Goal: Task Accomplishment & Management: Manage account settings

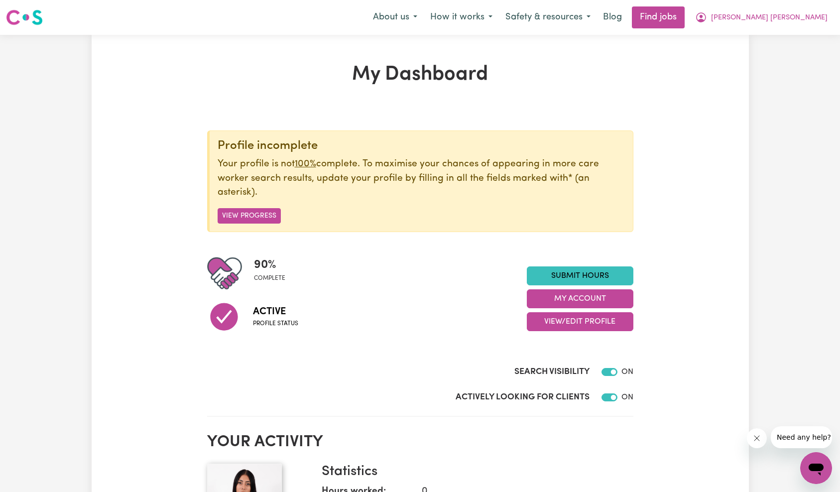
drag, startPoint x: 761, startPoint y: 439, endPoint x: 1499, endPoint y: 854, distance: 846.6
click at [761, 439] on button "Close message from company" at bounding box center [756, 438] width 20 height 20
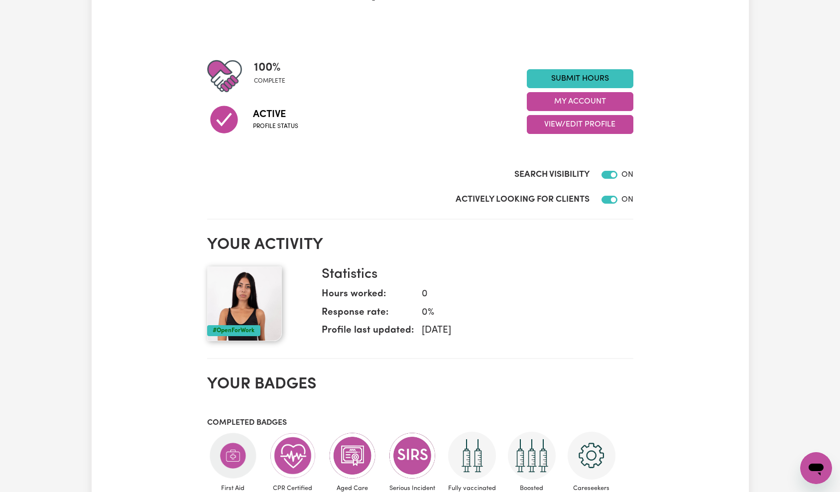
click at [609, 192] on div "Actively Looking for Clients ON" at bounding box center [420, 197] width 426 height 25
click at [597, 72] on link "Submit Hours" at bounding box center [580, 78] width 107 height 19
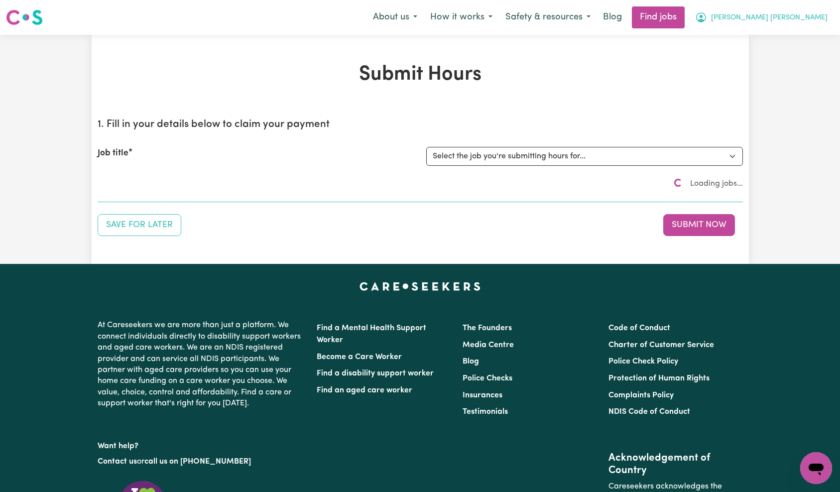
click at [818, 17] on span "[PERSON_NAME] [PERSON_NAME]" at bounding box center [769, 17] width 117 height 11
click at [800, 52] on link "My Dashboard" at bounding box center [794, 57] width 79 height 19
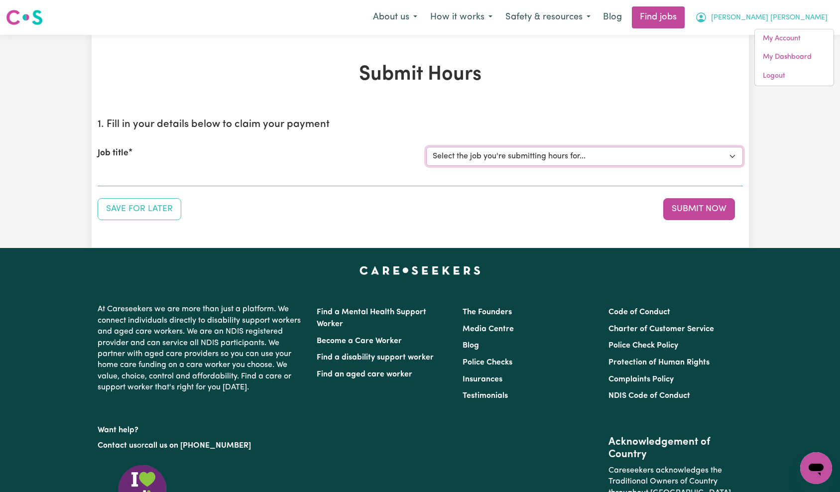
click at [492, 161] on select "Select the job you're submitting hours for... [Jo Hands of Care] Female Support…" at bounding box center [584, 156] width 317 height 19
select select "15142"
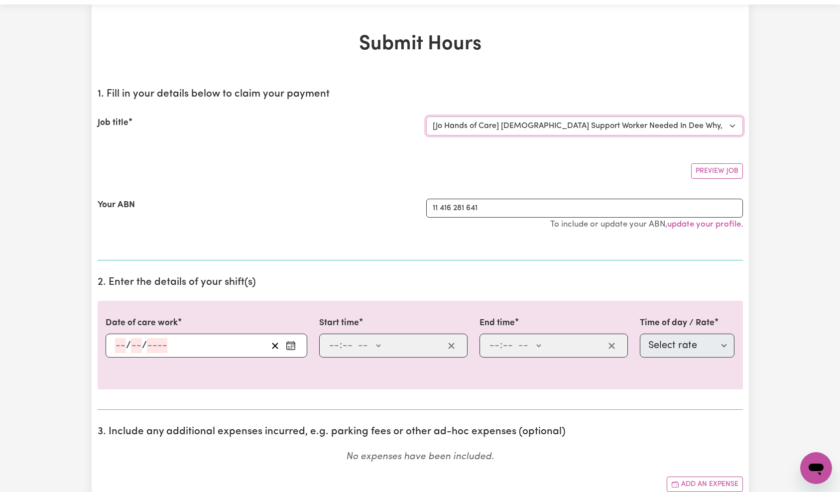
scroll to position [88, 0]
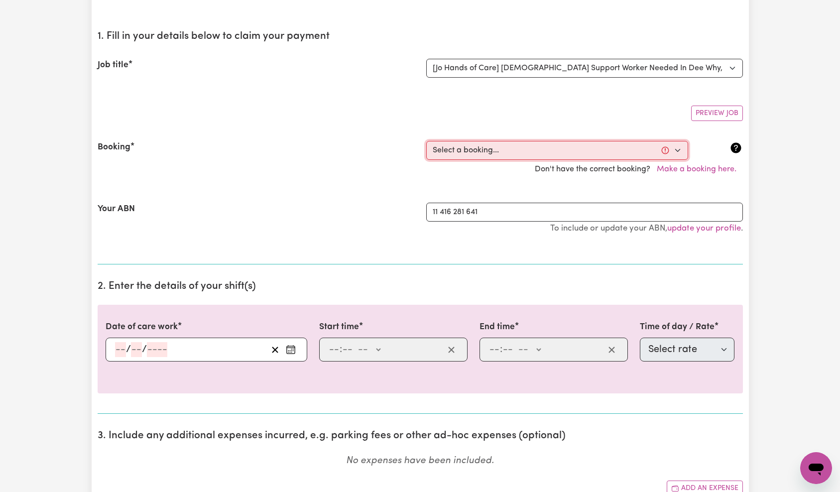
click at [483, 156] on select "Select a booking... Tue, October 7, 2025 - 5:30am to 7:00am (ONE-OFF) Tue, Octo…" at bounding box center [557, 150] width 262 height 19
click at [515, 152] on select "Select a booking... Tue, October 7, 2025 - 5:30am to 7:00am (ONE-OFF) Tue, Octo…" at bounding box center [557, 150] width 262 height 19
select select "368023"
type input "2025-10-07"
type input "7"
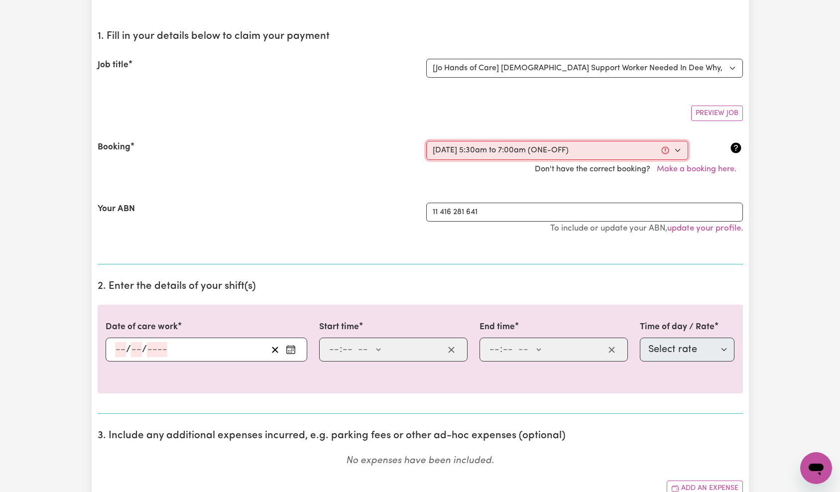
type input "10"
type input "2025"
type input "05:30"
type input "5"
type input "30"
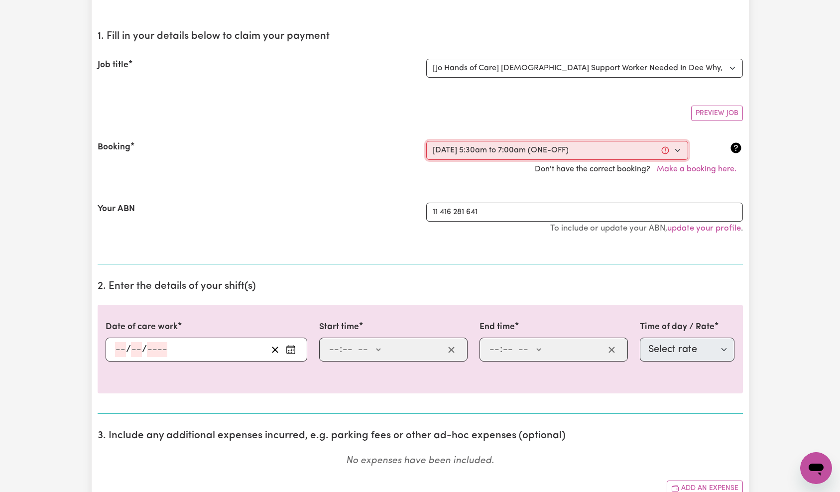
select select "am"
type input "07:00"
type input "7"
type input "0"
select select "am"
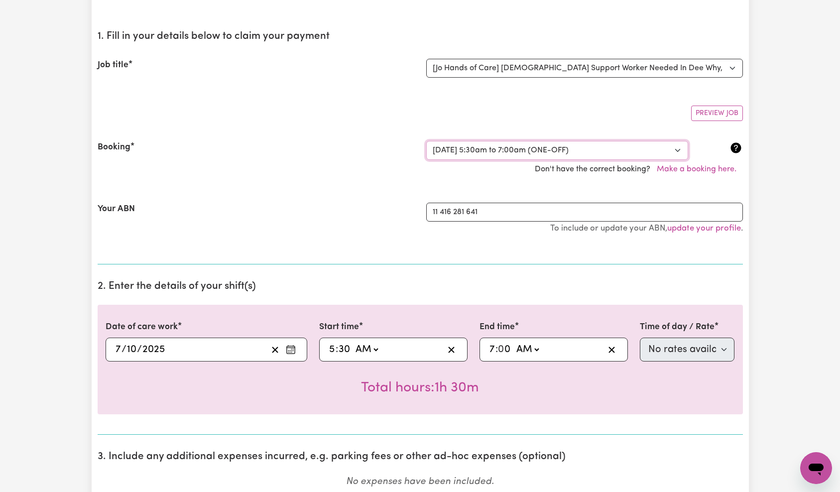
scroll to position [150, 0]
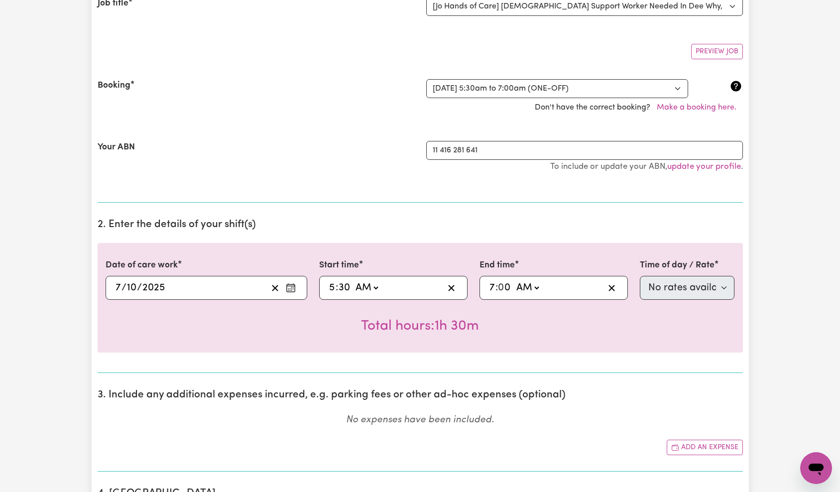
click at [334, 288] on input "5" at bounding box center [332, 287] width 7 height 15
type input "06:30"
type input "6"
select select "63213"
type input "6"
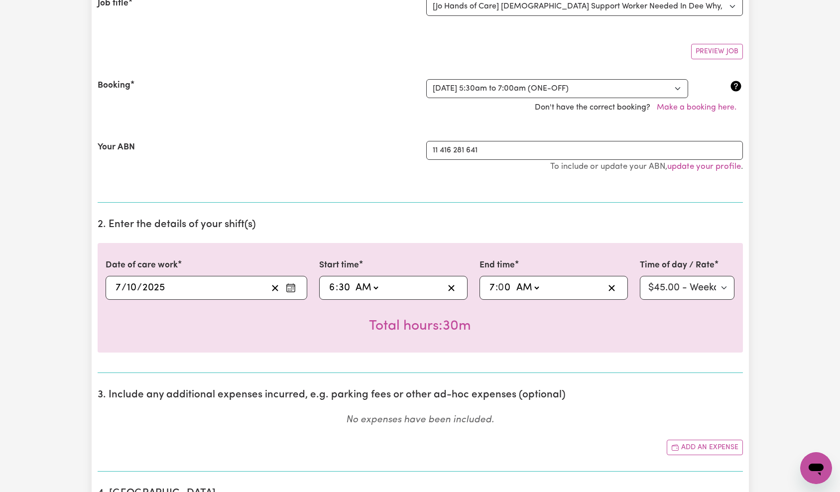
click at [331, 286] on input "6" at bounding box center [332, 287] width 7 height 15
type input "08:30"
type input "8"
click at [336, 286] on span ":" at bounding box center [337, 287] width 2 height 11
click at [331, 286] on input "8" at bounding box center [332, 287] width 7 height 15
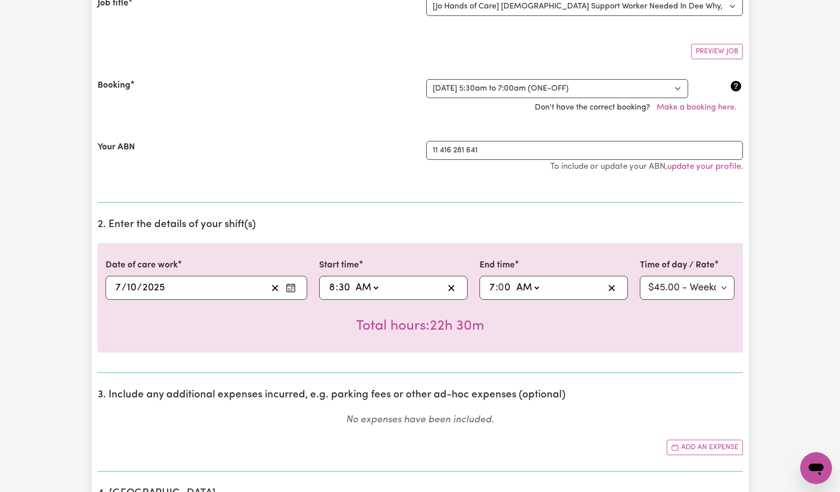
click at [331, 286] on input "8" at bounding box center [332, 287] width 7 height 15
type input "05:30"
type input "5"
select select
type input "5"
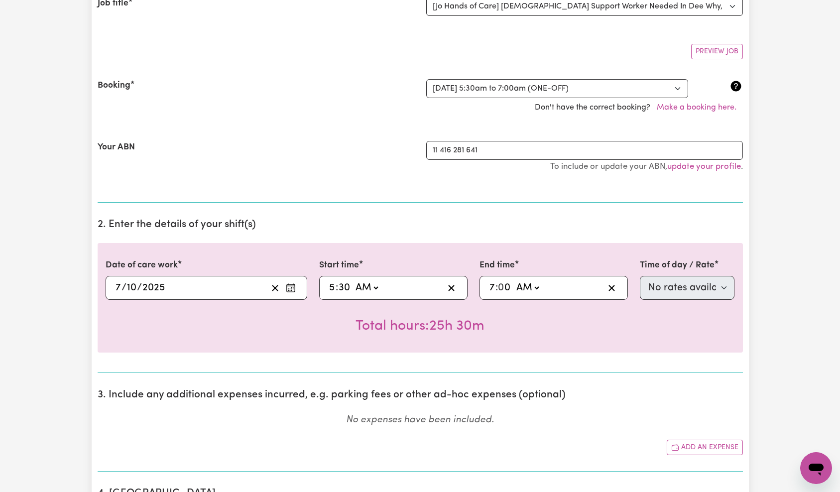
click at [531, 326] on div "Total hours: 25h 30m" at bounding box center [420, 318] width 629 height 37
click at [531, 314] on div "Total hours: 25h 30m" at bounding box center [420, 318] width 629 height 37
click at [332, 288] on input "5" at bounding box center [332, 287] width 7 height 15
type input "03:30"
type input "3"
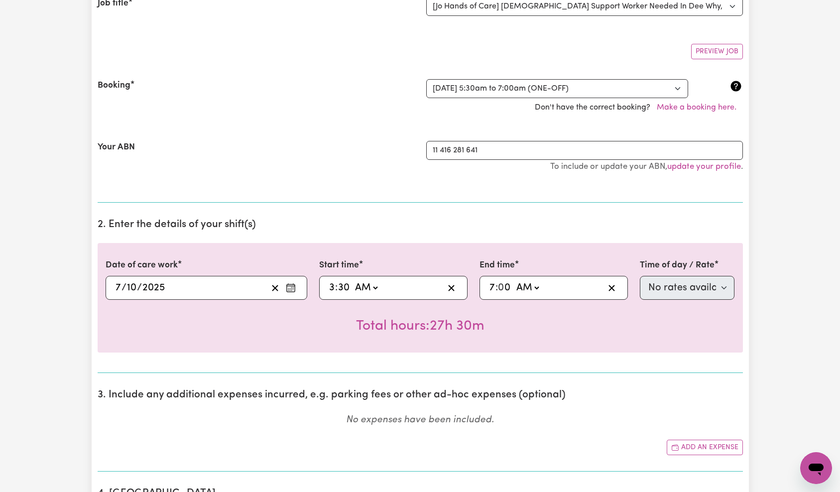
click at [332, 288] on input "3" at bounding box center [332, 287] width 6 height 15
type input "05:30"
type input "5"
type input "05:05"
type input "5"
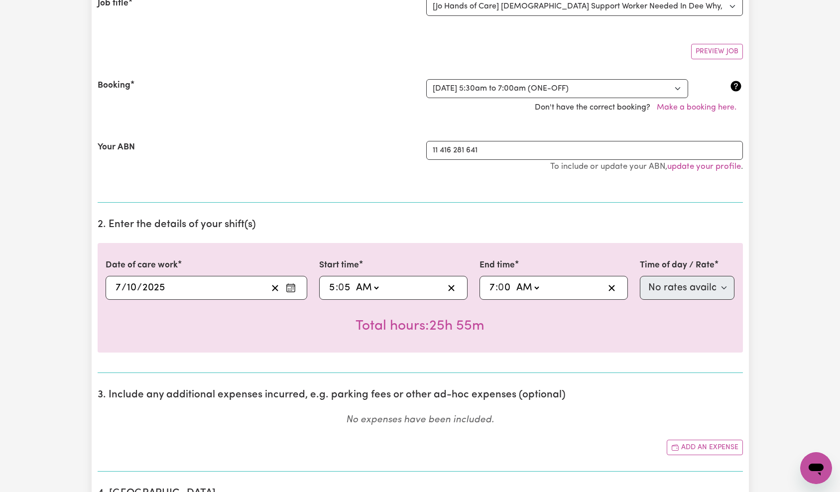
type input "05:54"
type input "54"
drag, startPoint x: 549, startPoint y: 318, endPoint x: 526, endPoint y: 316, distance: 22.5
click at [549, 318] on div "Total hours: 25h 6m" at bounding box center [420, 318] width 629 height 37
click at [333, 285] on input "5" at bounding box center [332, 287] width 7 height 15
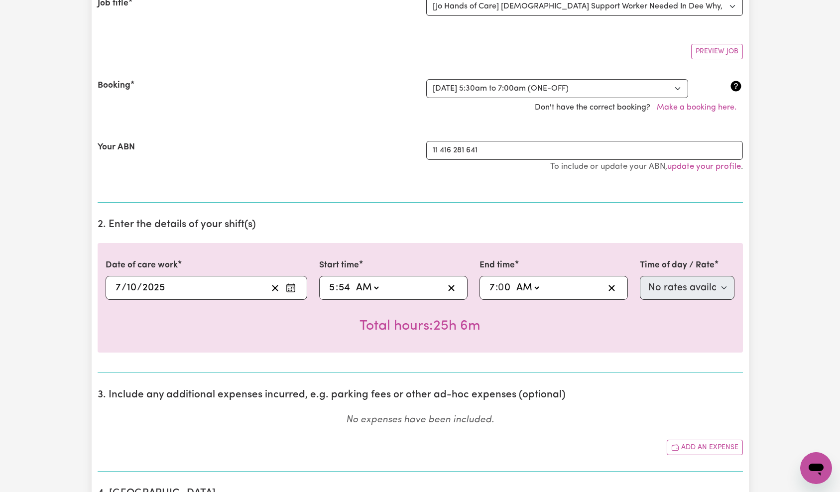
type input "06:54"
type input "6"
select select "63213"
type input "6"
click at [348, 289] on input "54" at bounding box center [344, 287] width 13 height 15
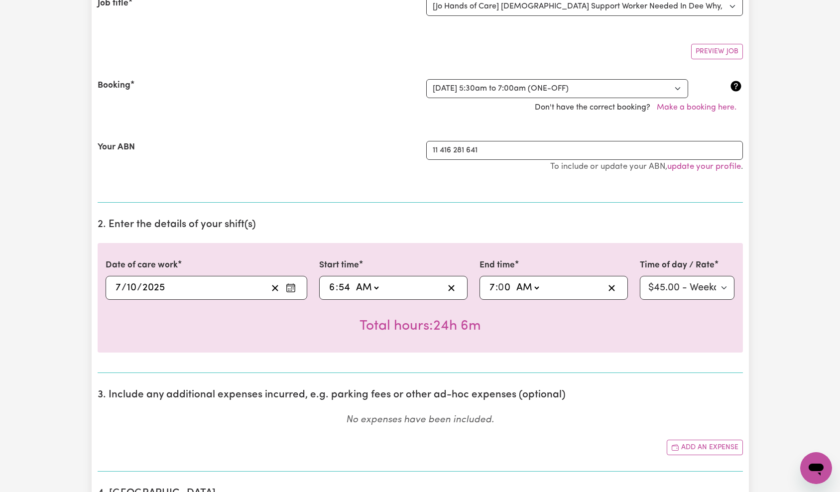
type input "06:03"
type input "3"
type input "06:30"
type input "30"
click at [550, 329] on div "Total hours: 24h 30m" at bounding box center [420, 318] width 629 height 37
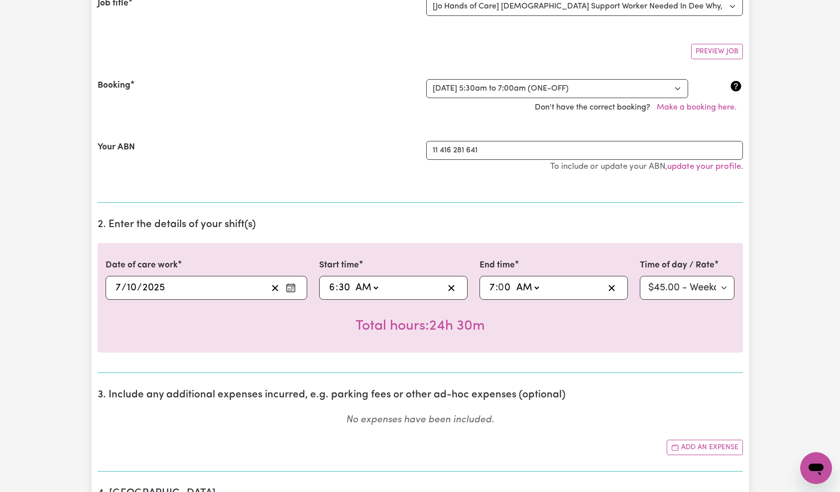
click at [330, 287] on input "6" at bounding box center [332, 287] width 7 height 15
type input "02:30"
type input "2"
select select
type input "2"
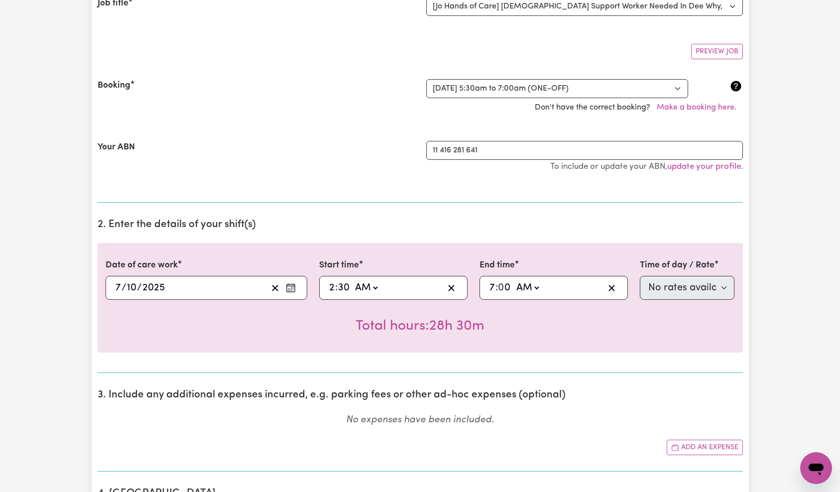
click at [332, 286] on input "2" at bounding box center [332, 287] width 6 height 15
type input "05:30"
type input "5"
click at [490, 326] on div "Total hours: 25h 30m" at bounding box center [420, 318] width 629 height 37
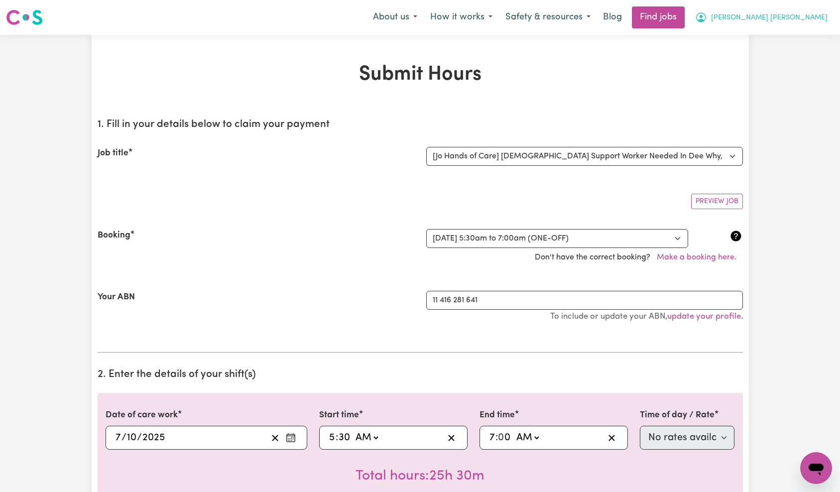
click at [822, 20] on span "[PERSON_NAME] [PERSON_NAME]" at bounding box center [769, 17] width 117 height 11
click at [810, 56] on link "My Dashboard" at bounding box center [794, 57] width 79 height 19
drag, startPoint x: 808, startPoint y: 8, endPoint x: 804, endPoint y: 21, distance: 13.4
click at [808, 8] on button "[PERSON_NAME] [PERSON_NAME]" at bounding box center [761, 17] width 145 height 21
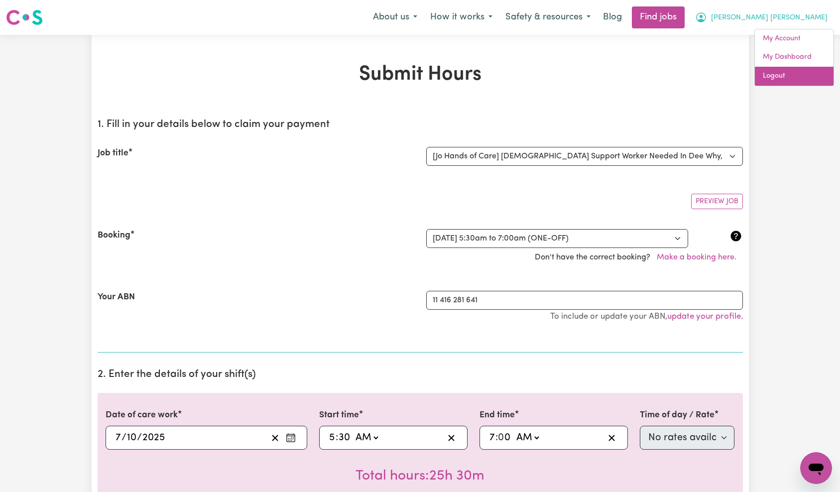
click at [791, 76] on link "Logout" at bounding box center [794, 76] width 79 height 19
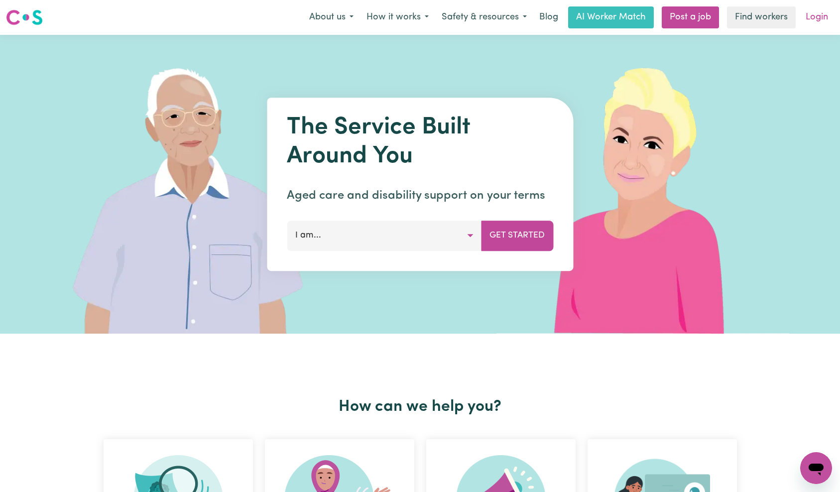
click at [817, 16] on link "Login" at bounding box center [817, 17] width 34 height 22
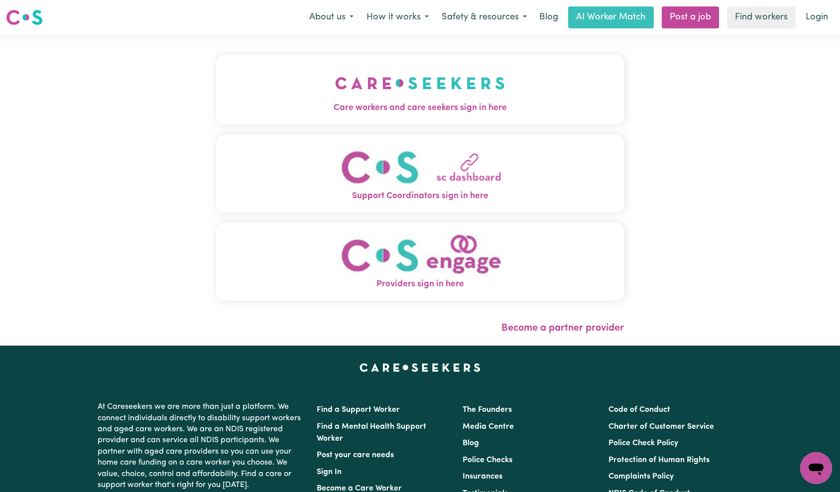
click at [472, 100] on img "Care workers and care seekers sign in here" at bounding box center [420, 83] width 170 height 37
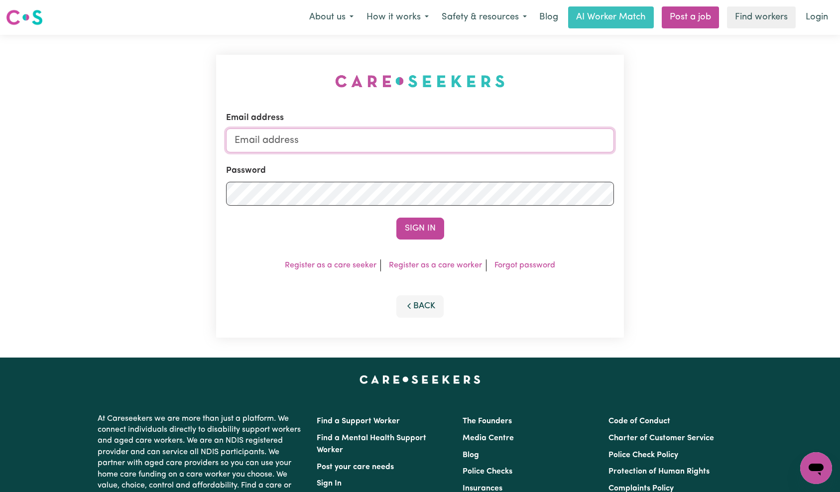
click at [450, 141] on input "Email address" at bounding box center [420, 140] width 388 height 24
type input "techsupport+qaworker1@careseekers.com.au"
click at [407, 233] on button "Sign In" at bounding box center [420, 229] width 48 height 22
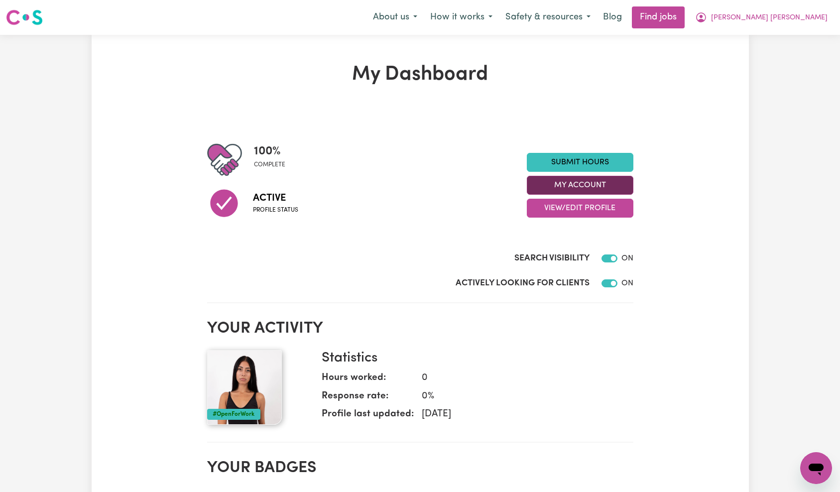
click at [594, 186] on button "My Account" at bounding box center [580, 185] width 107 height 19
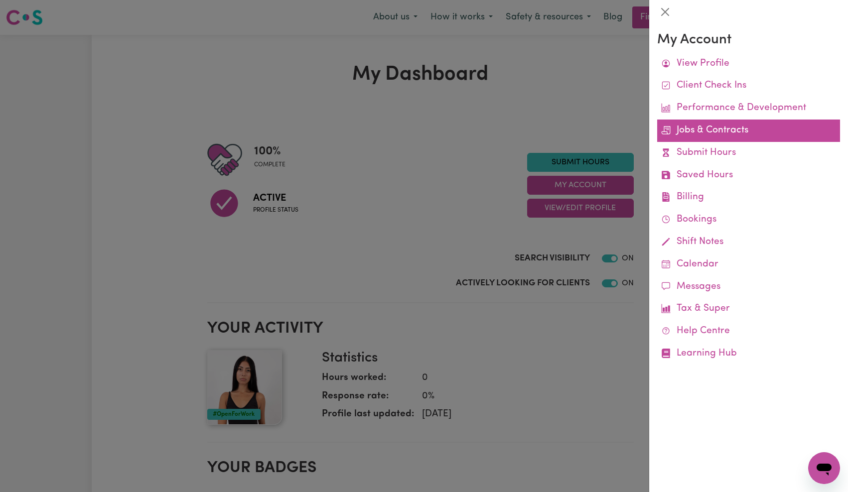
click at [725, 133] on link "Jobs & Contracts" at bounding box center [748, 131] width 183 height 22
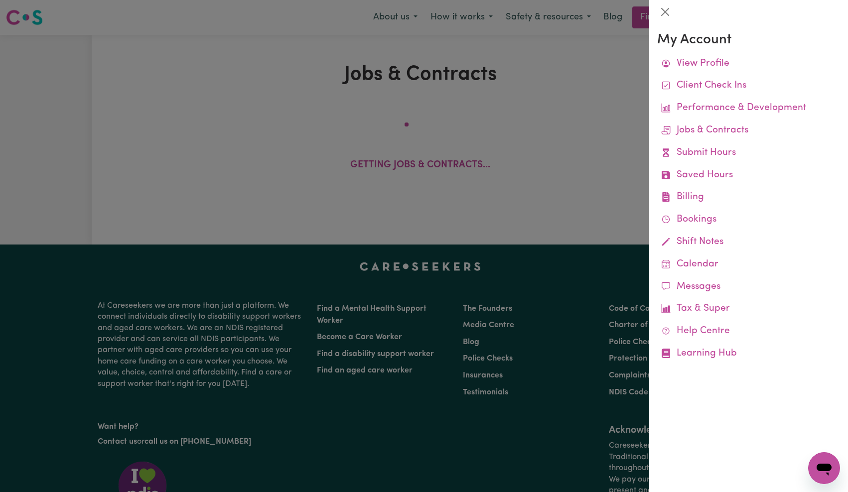
click at [504, 123] on div at bounding box center [424, 246] width 848 height 492
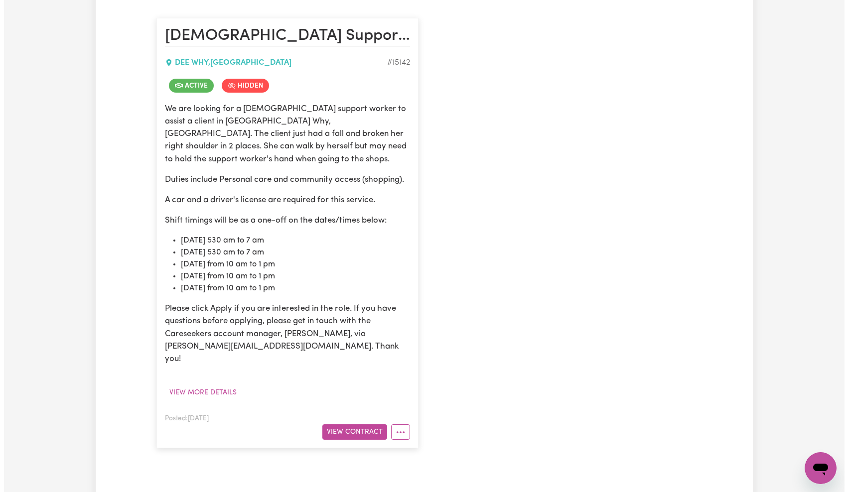
scroll to position [259, 0]
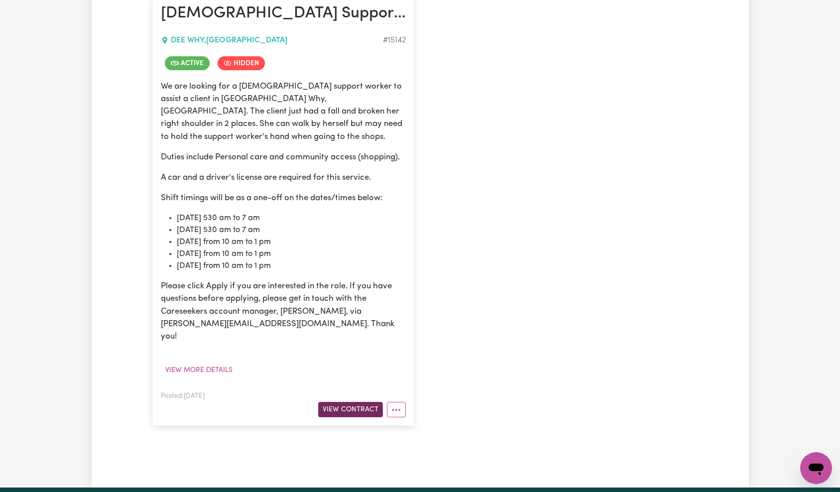
click at [355, 402] on button "View Contract" at bounding box center [350, 409] width 65 height 15
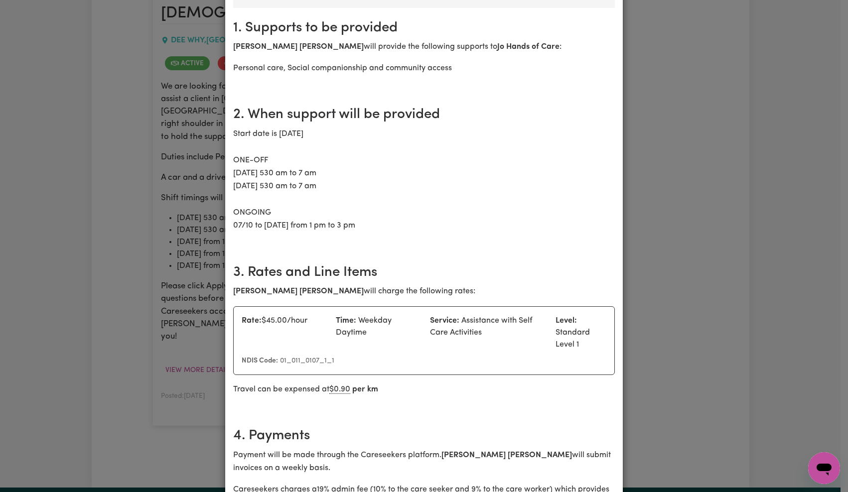
scroll to position [218, 0]
